Goal: Transaction & Acquisition: Download file/media

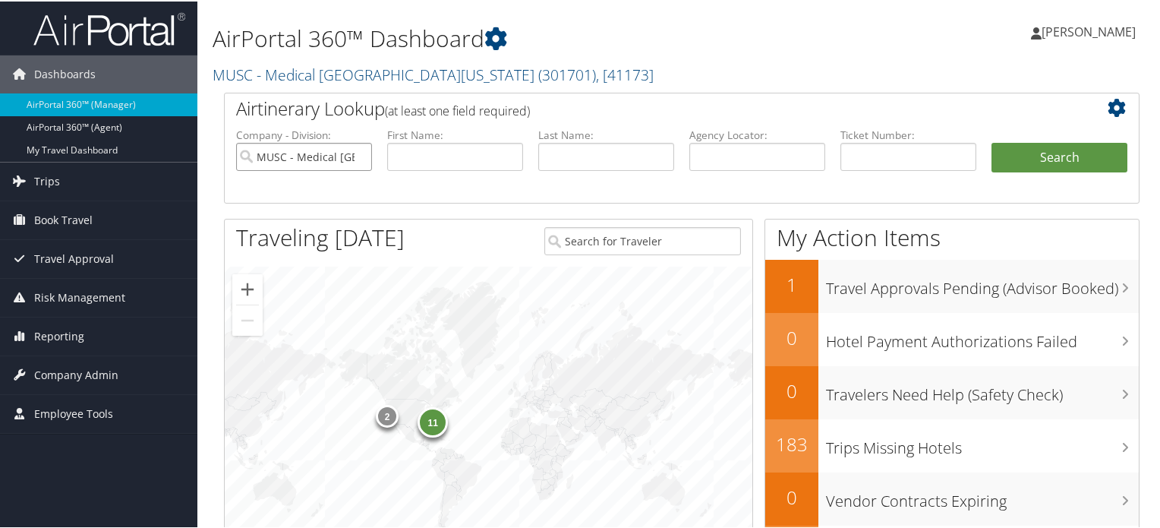
click at [358, 159] on input "MUSC - Medical University of South Carolina" at bounding box center [304, 155] width 136 height 28
click at [868, 158] on input "text" at bounding box center [909, 155] width 136 height 28
paste input "016 7311 732861"
click at [863, 157] on input "016 7311 732861" at bounding box center [909, 155] width 136 height 28
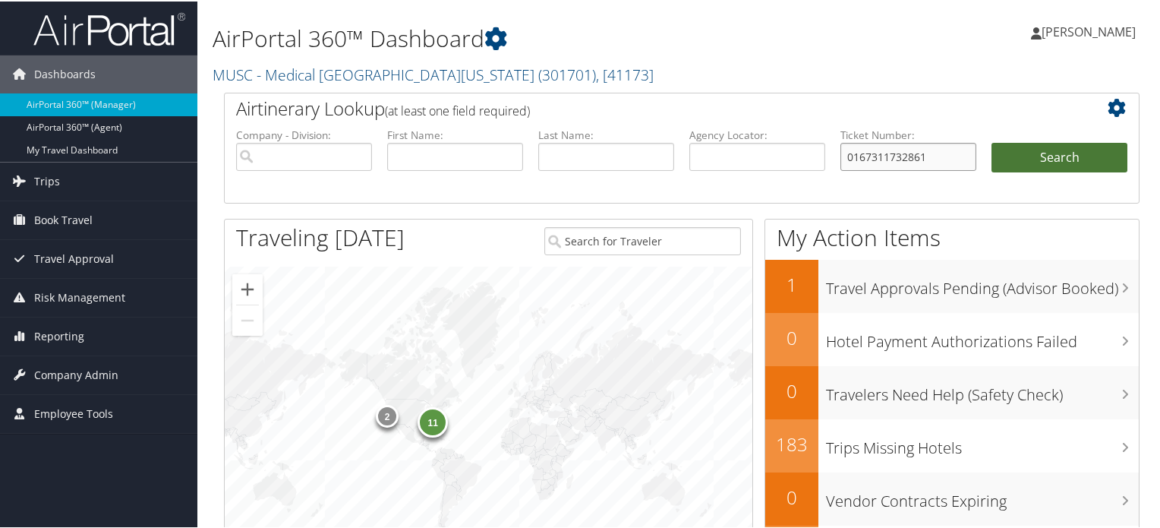
type input "0167311732861"
click at [1062, 148] on button "Search" at bounding box center [1060, 156] width 136 height 30
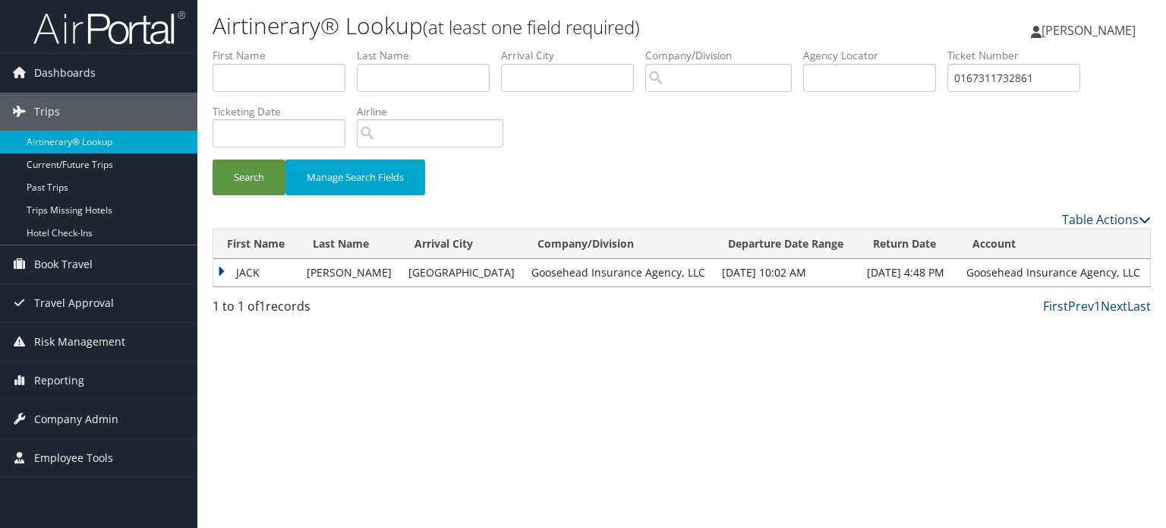
click at [253, 270] on td "JACK" at bounding box center [256, 272] width 86 height 27
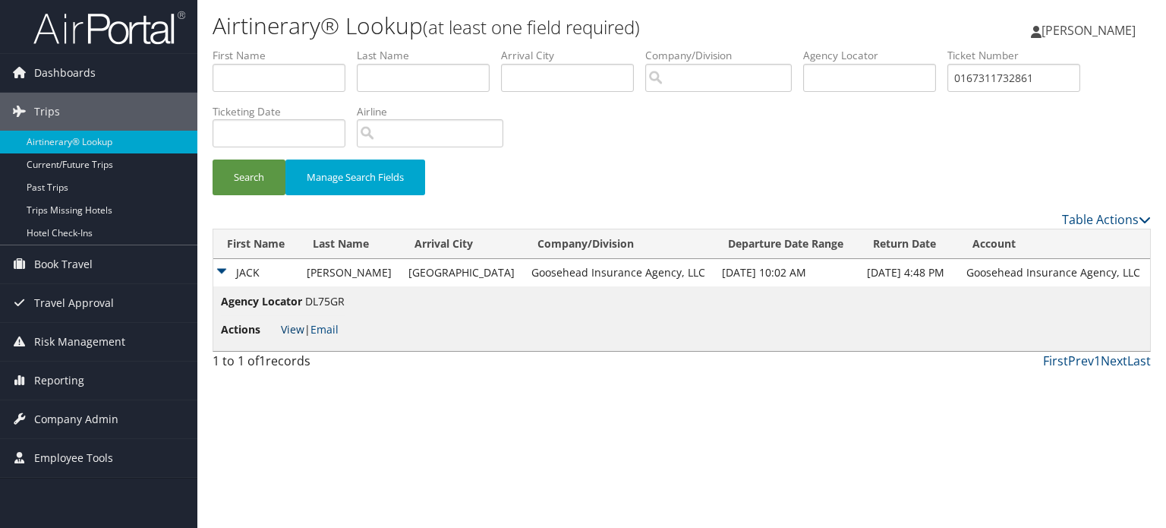
click at [291, 333] on link "View" at bounding box center [293, 329] width 24 height 14
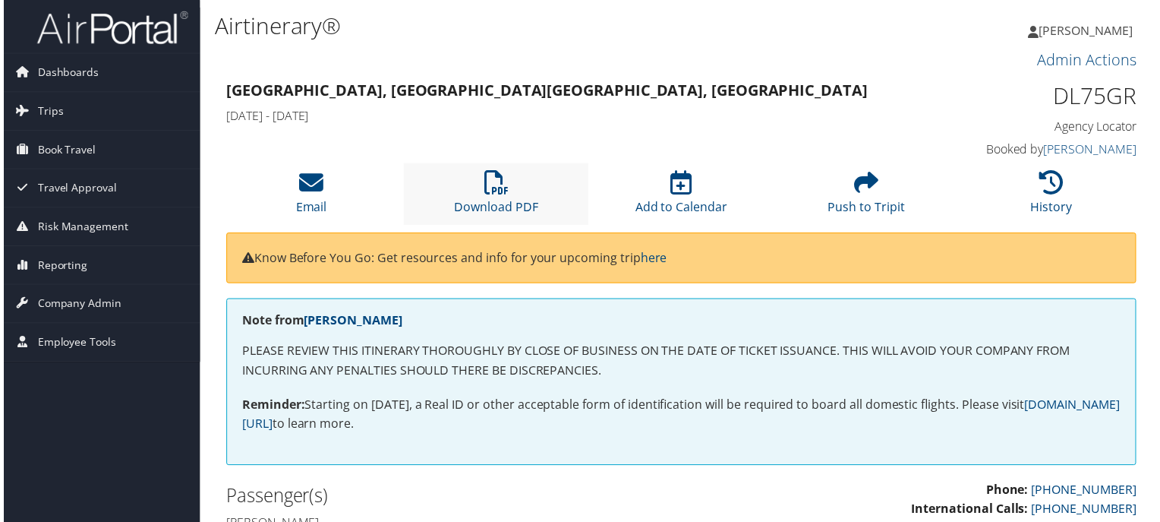
click at [485, 198] on li "Download PDF" at bounding box center [495, 195] width 186 height 62
click at [501, 190] on icon at bounding box center [496, 184] width 24 height 24
click at [1077, 87] on h1 "DL75GR" at bounding box center [1034, 96] width 212 height 32
copy h1 "DL75GR"
